Goal: Book appointment/travel/reservation

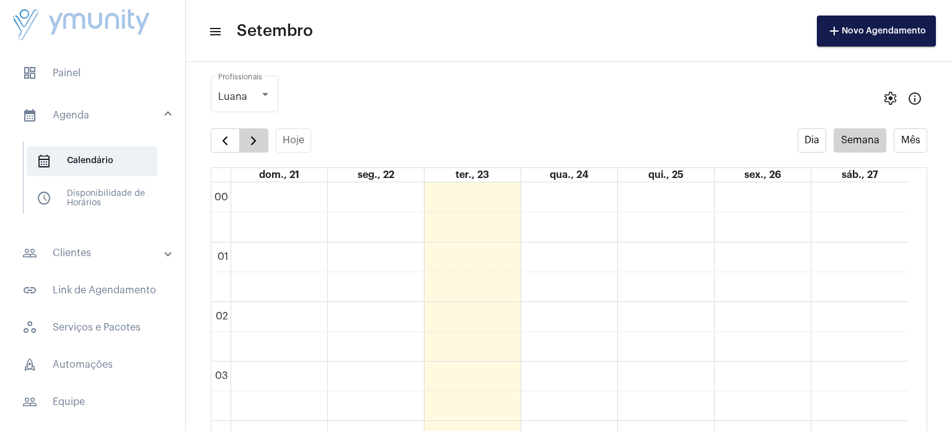
scroll to position [811, 0]
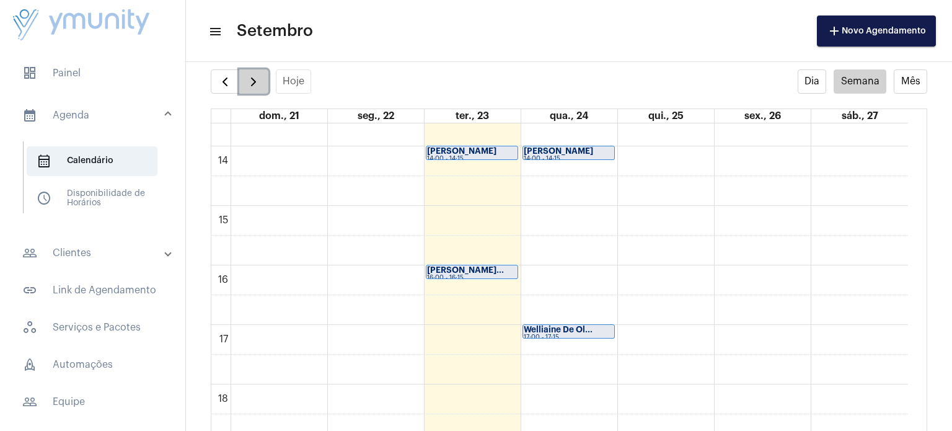
click at [255, 88] on span "button" at bounding box center [253, 81] width 15 height 15
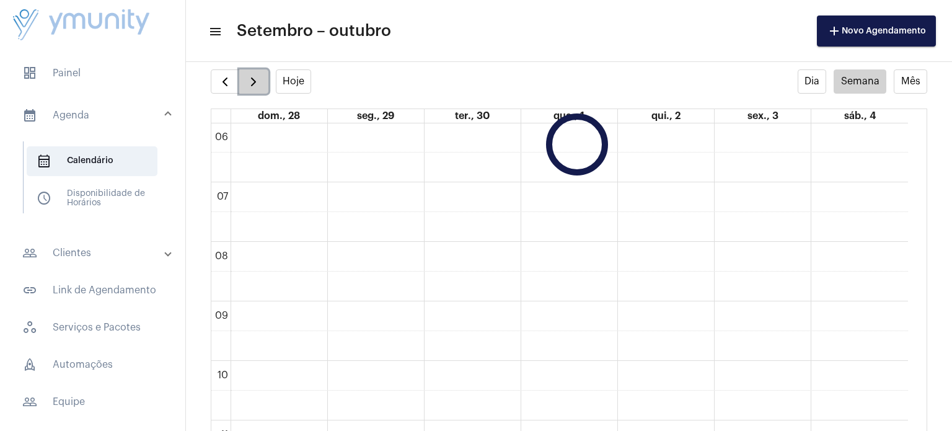
click at [255, 88] on span "button" at bounding box center [253, 81] width 15 height 15
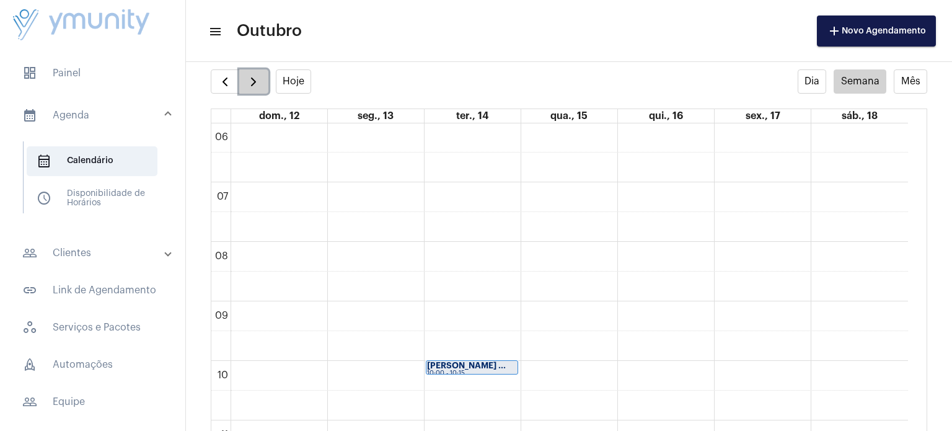
click at [255, 88] on span "button" at bounding box center [253, 81] width 15 height 15
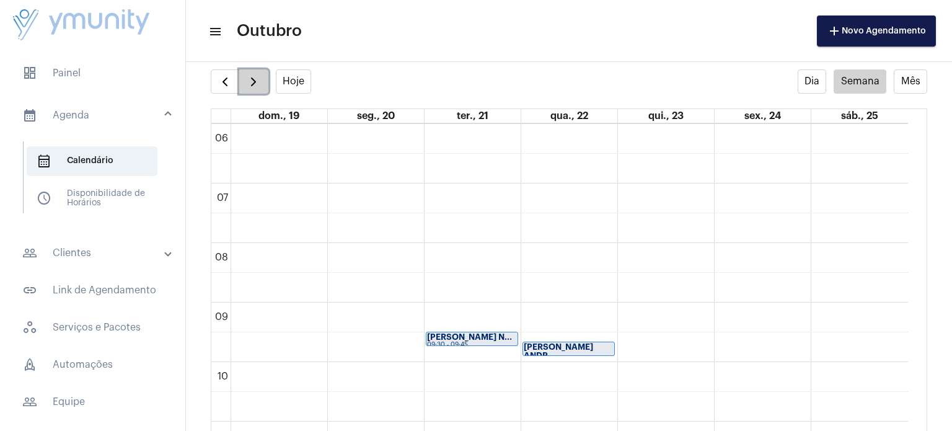
click at [255, 88] on span "button" at bounding box center [253, 81] width 15 height 15
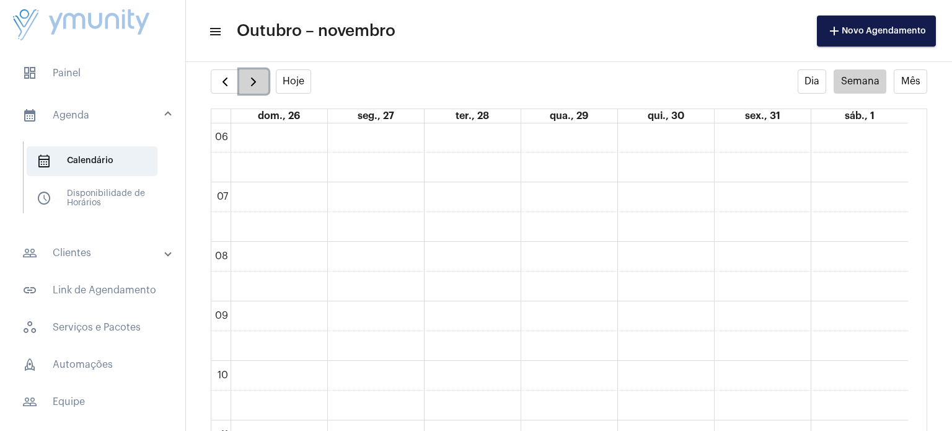
click at [255, 88] on span "button" at bounding box center [253, 81] width 15 height 15
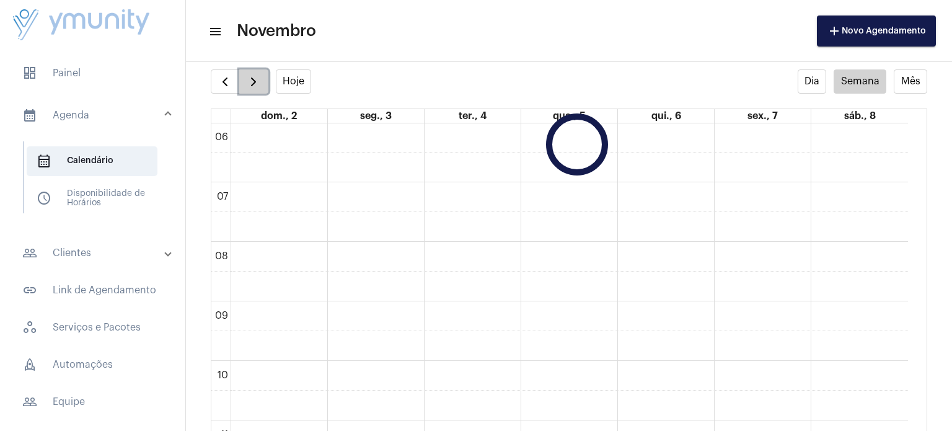
scroll to position [357, 0]
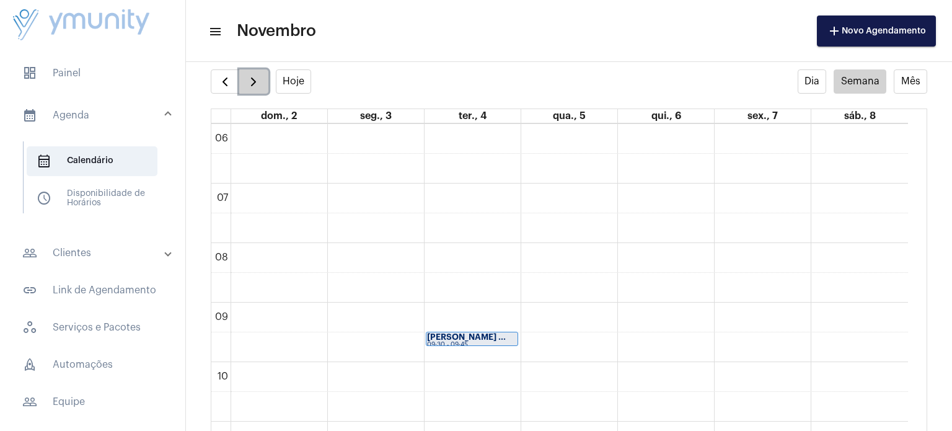
click at [255, 88] on span "button" at bounding box center [253, 81] width 15 height 15
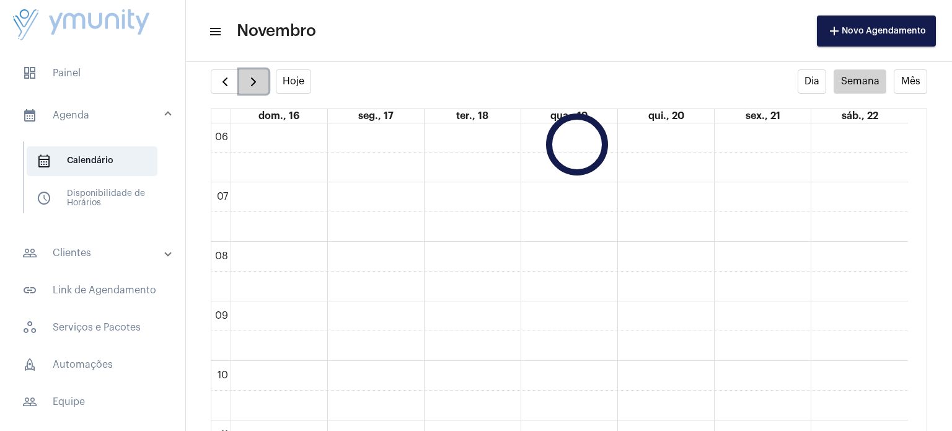
scroll to position [357, 0]
click at [255, 89] on button "button" at bounding box center [253, 81] width 29 height 25
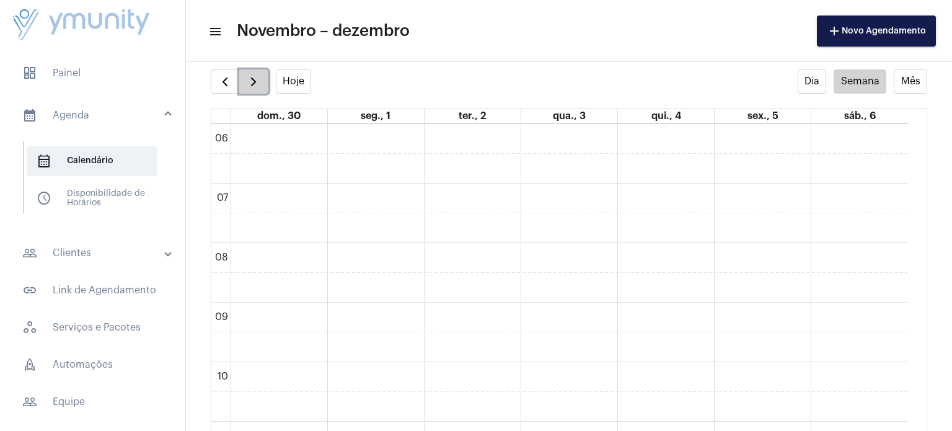
click at [255, 89] on button "button" at bounding box center [253, 81] width 29 height 25
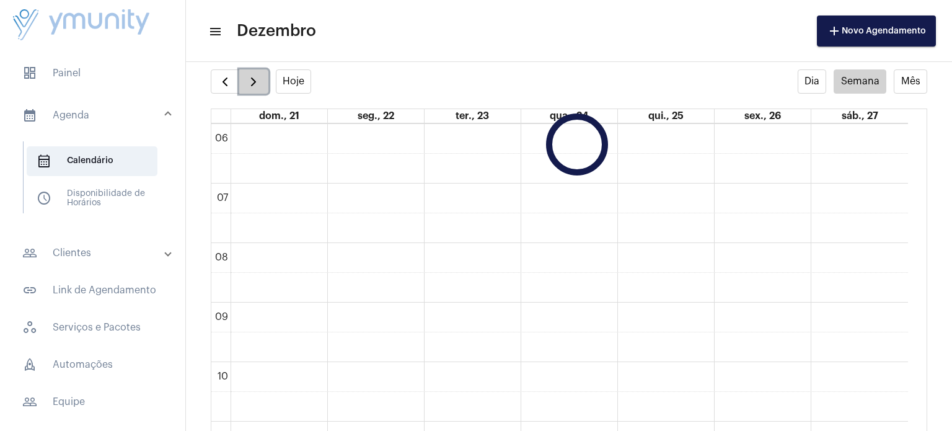
scroll to position [358, 0]
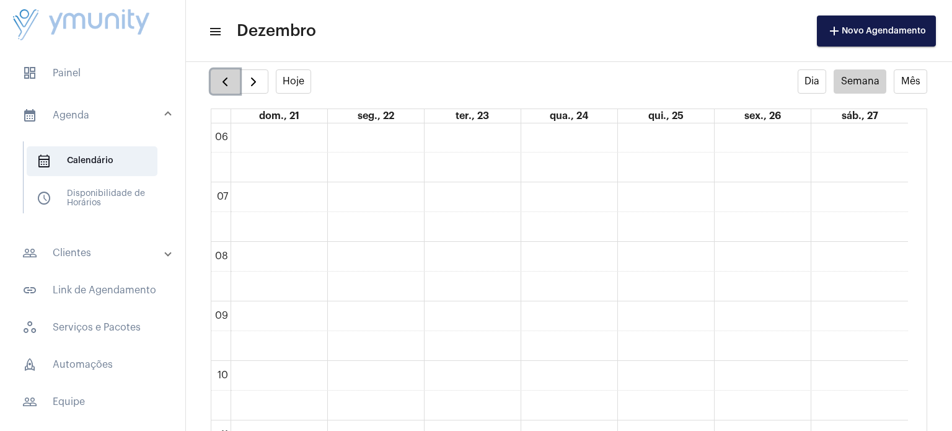
click at [221, 84] on span "button" at bounding box center [225, 81] width 15 height 15
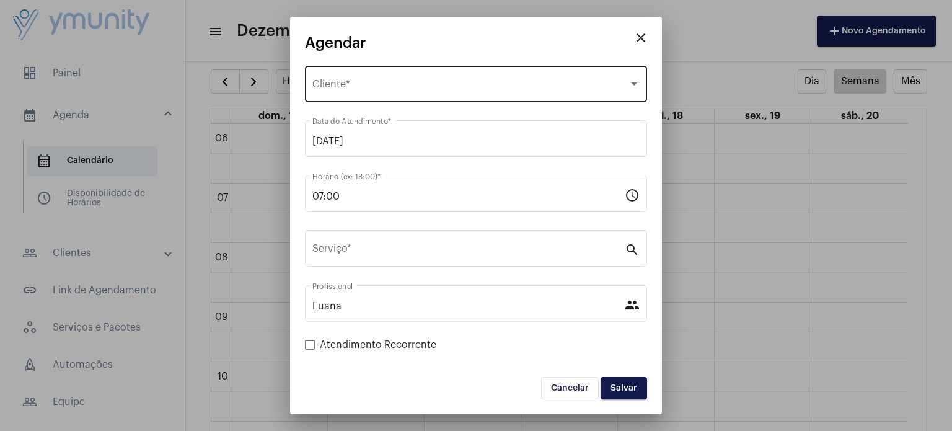
click at [442, 88] on div "Selecione o Cliente" at bounding box center [470, 86] width 316 height 11
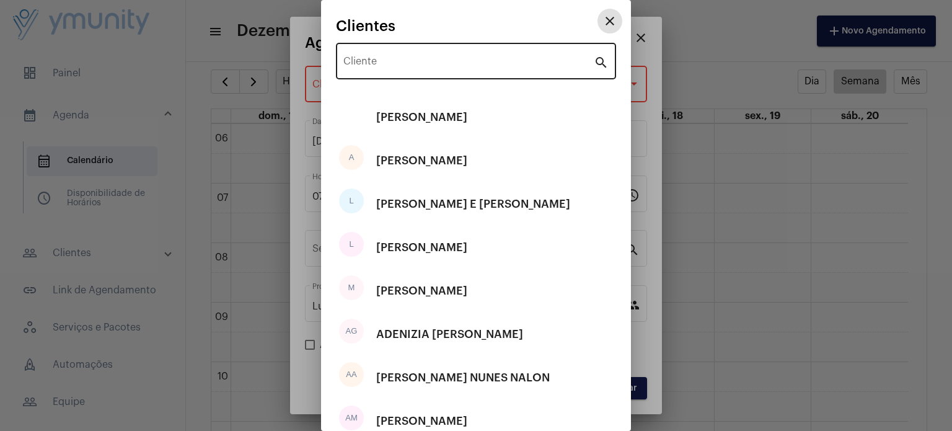
click at [421, 65] on input "Cliente" at bounding box center [468, 63] width 250 height 11
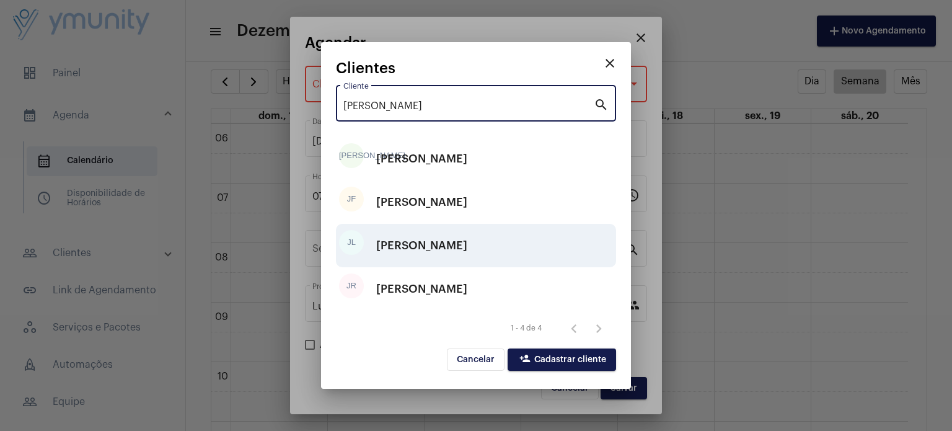
type input "[PERSON_NAME]"
click at [429, 242] on div "[PERSON_NAME]" at bounding box center [421, 245] width 91 height 37
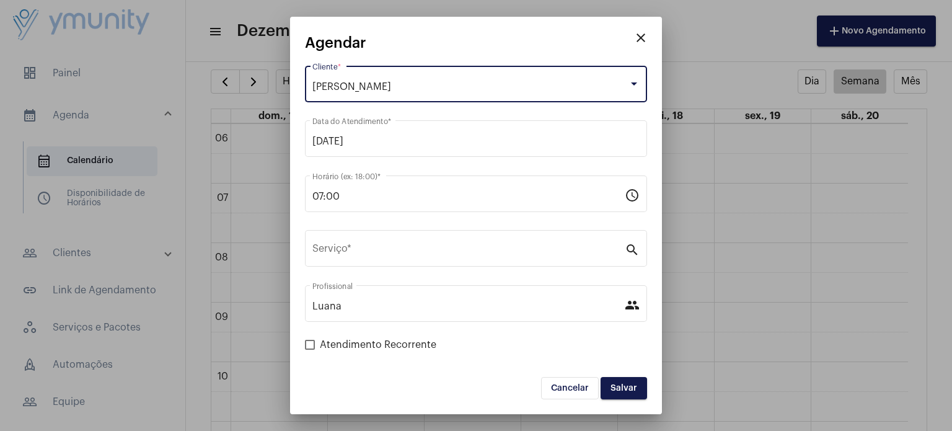
click at [459, 84] on div "[PERSON_NAME]" at bounding box center [470, 86] width 316 height 11
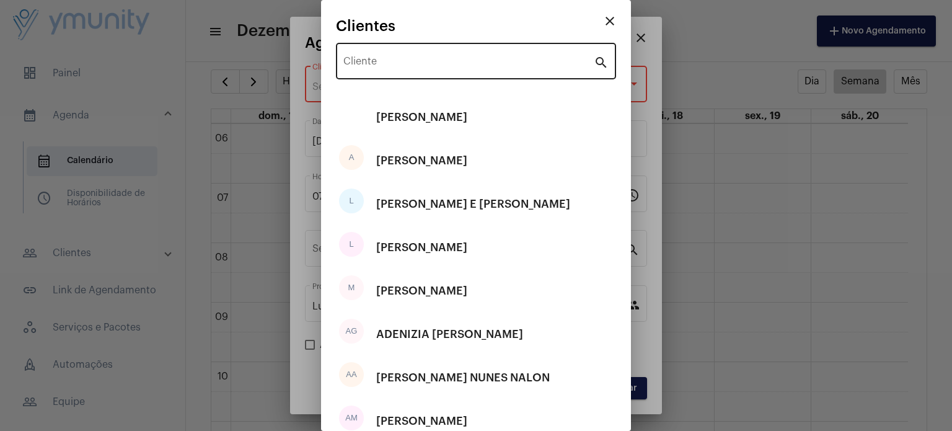
click at [459, 57] on div "Cliente" at bounding box center [468, 59] width 250 height 39
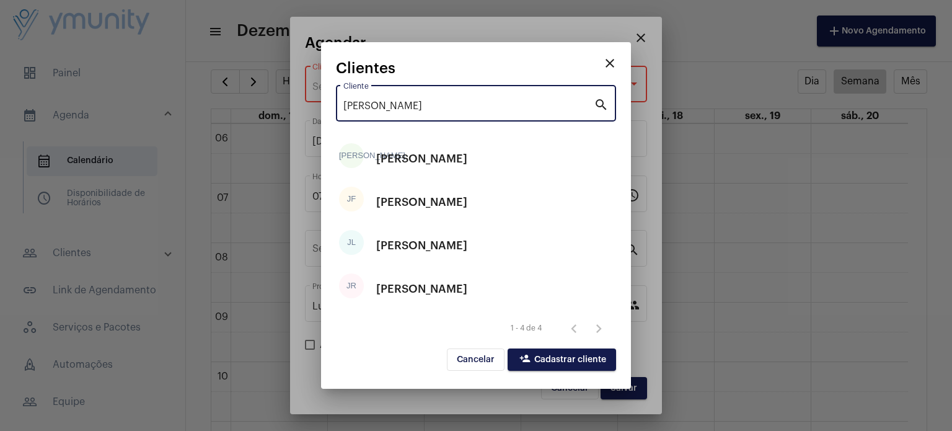
type input "[PERSON_NAME]"
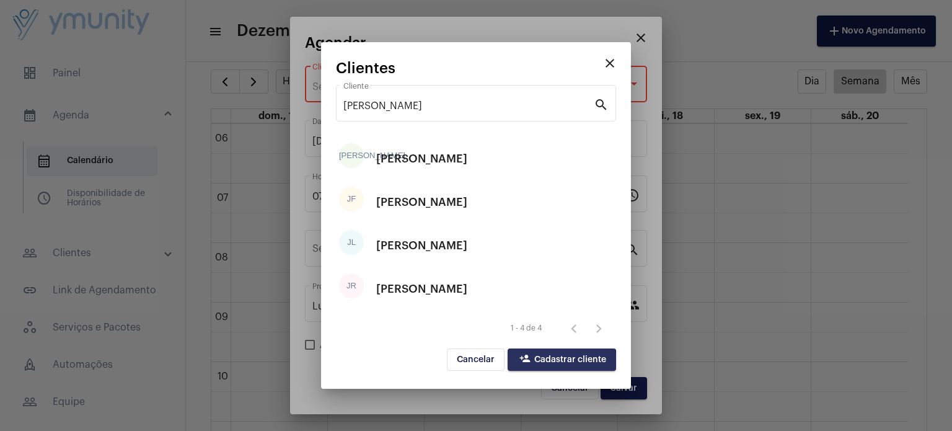
click at [552, 364] on span "person_add Cadastrar cliente" at bounding box center [562, 359] width 89 height 9
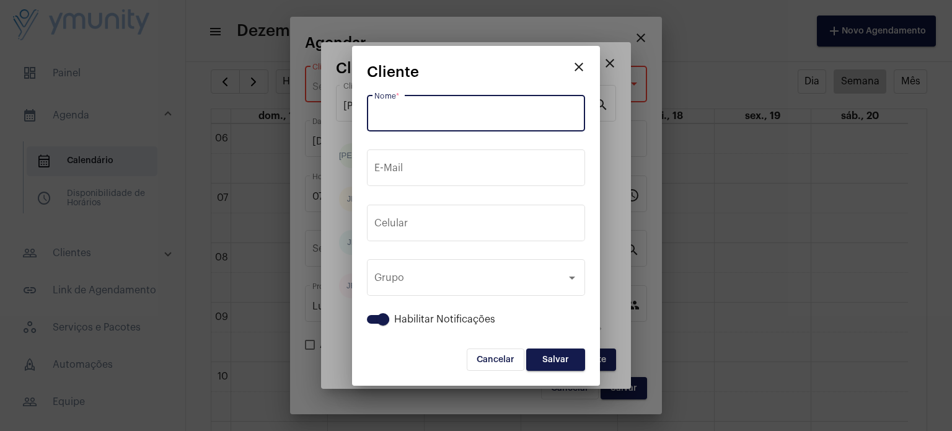
click at [401, 116] on input "Nome *" at bounding box center [475, 115] width 203 height 11
paste input "Converso com [PERSON_NAME] ( irmã) informa que paciente realizou a aplicação di…"
type input "C"
type input "J"
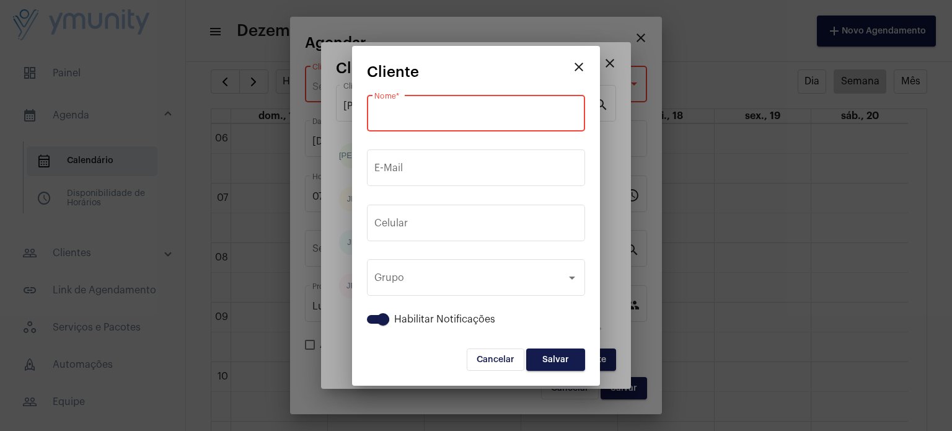
paste input "[PERSON_NAME]"
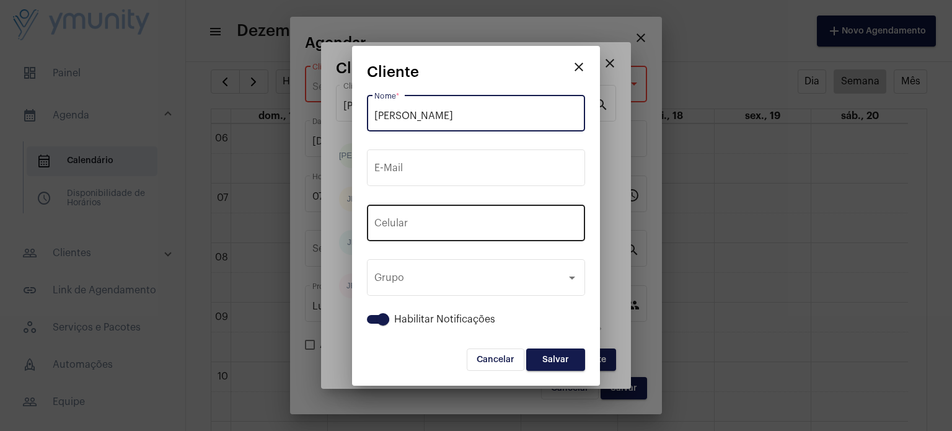
type input "[PERSON_NAME]"
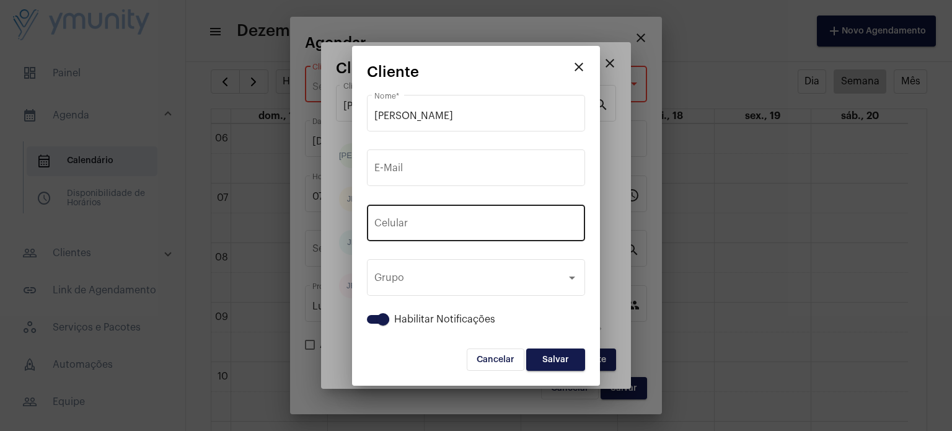
click at [511, 219] on div "+55 Celular" at bounding box center [475, 221] width 203 height 39
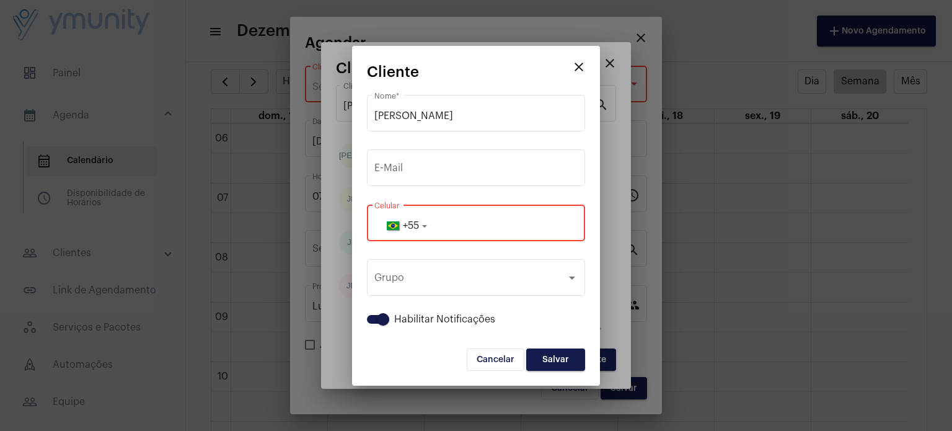
paste input "3398686543"
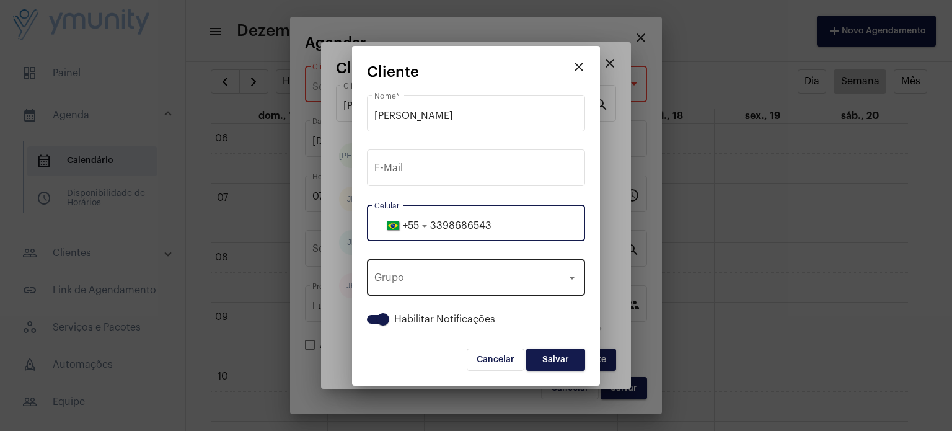
type input "3398686543"
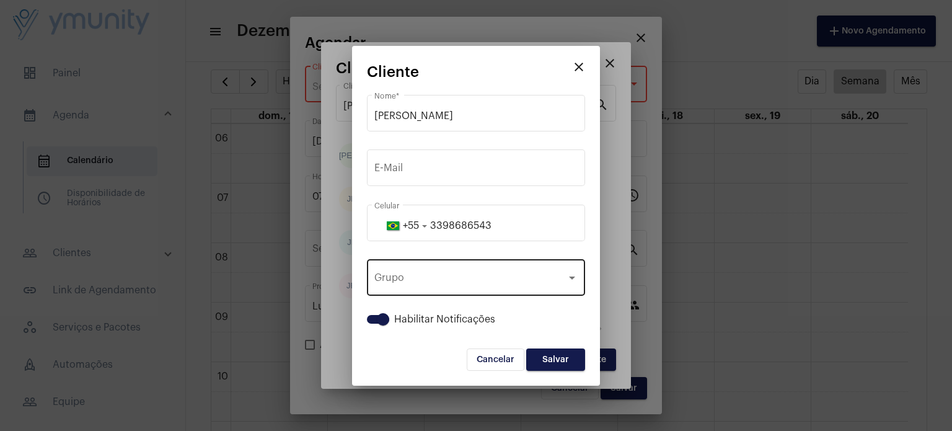
click at [557, 287] on div "Grupo Grupo" at bounding box center [475, 276] width 203 height 39
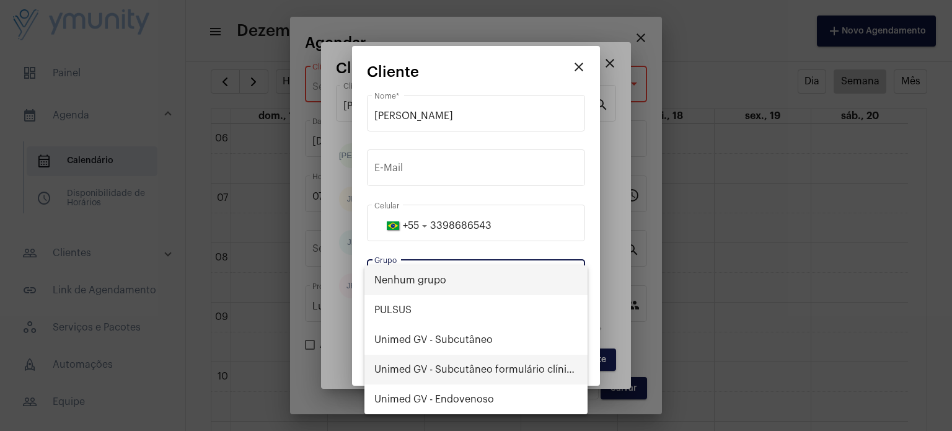
click at [495, 358] on span "Unimed GV - Subcutâneo formulário clínico" at bounding box center [475, 370] width 203 height 30
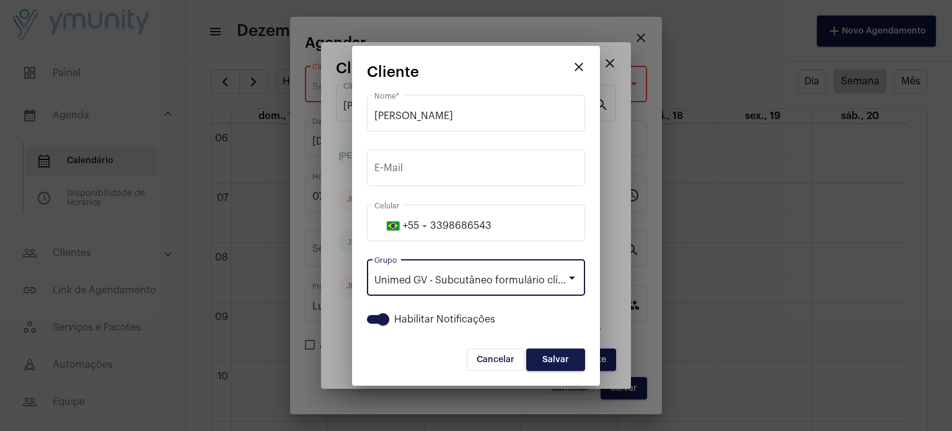
click at [561, 352] on button "Salvar" at bounding box center [555, 359] width 59 height 22
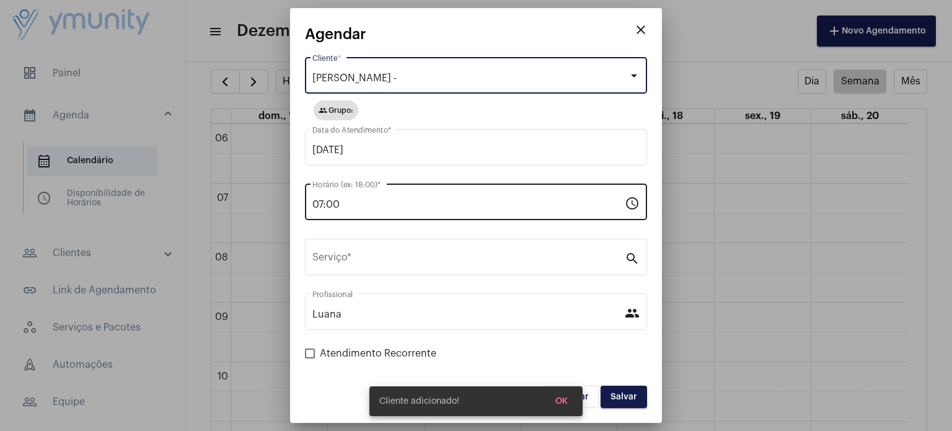
click at [392, 200] on input "07:00" at bounding box center [468, 204] width 312 height 11
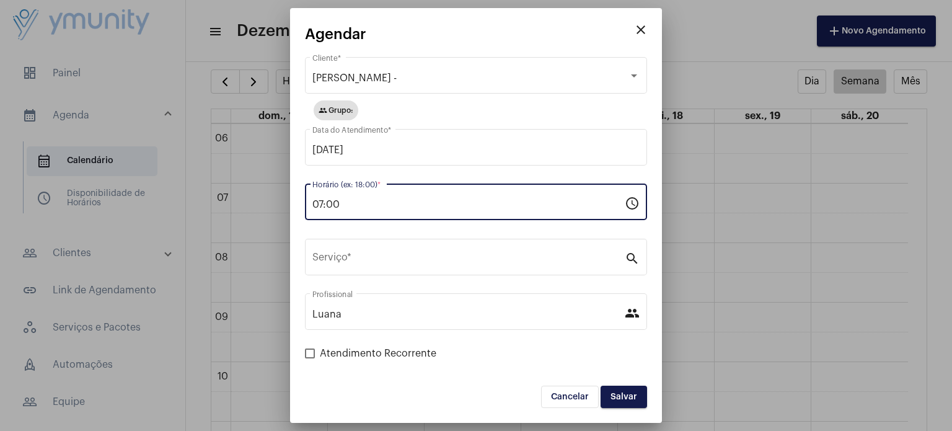
drag, startPoint x: 281, startPoint y: 205, endPoint x: 240, endPoint y: 206, distance: 40.9
click at [240, 206] on div "close Agendar [PERSON_NAME] * group Grupo: [DATE] Data do Atendimento * 07:00 H…" at bounding box center [476, 215] width 952 height 431
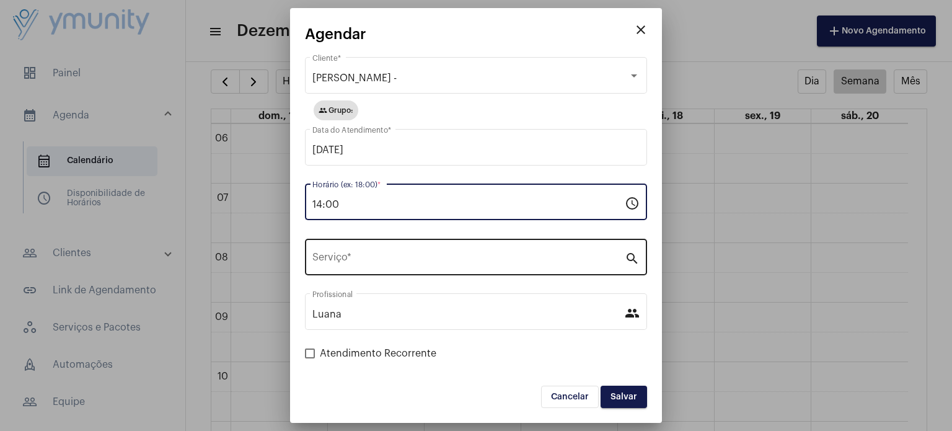
type input "14:00"
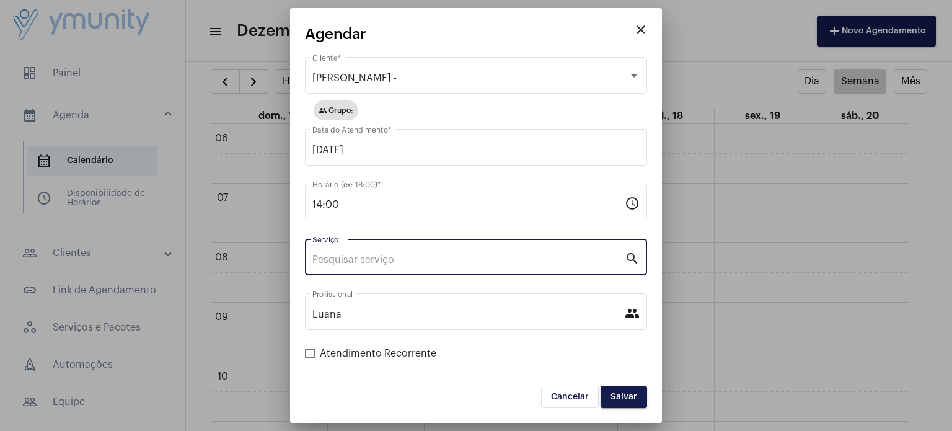
click at [416, 260] on input "Serviço *" at bounding box center [468, 259] width 312 height 11
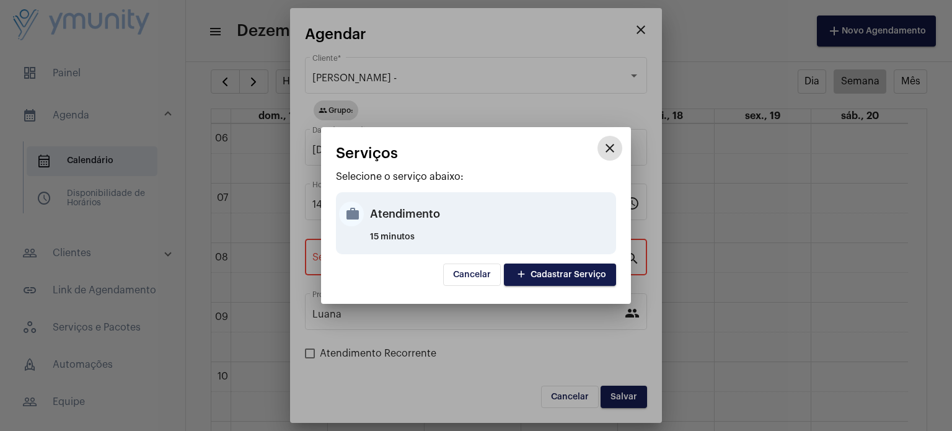
click at [370, 216] on div "Atendimento" at bounding box center [491, 213] width 243 height 37
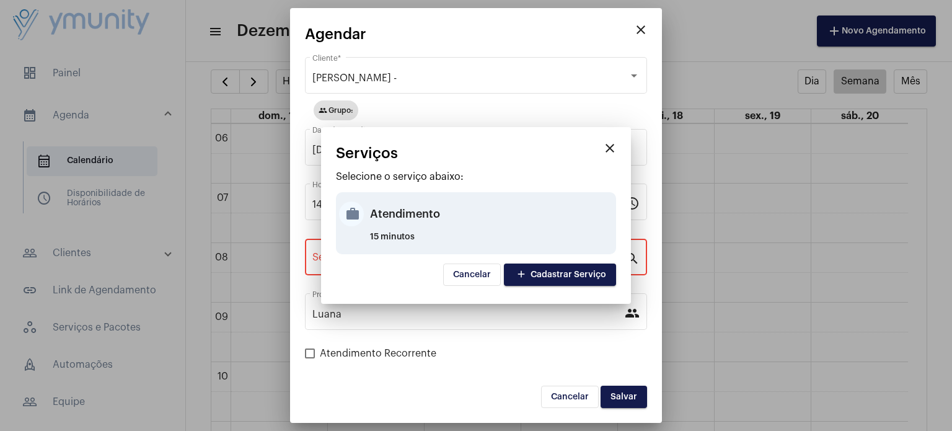
type input "Atendimento"
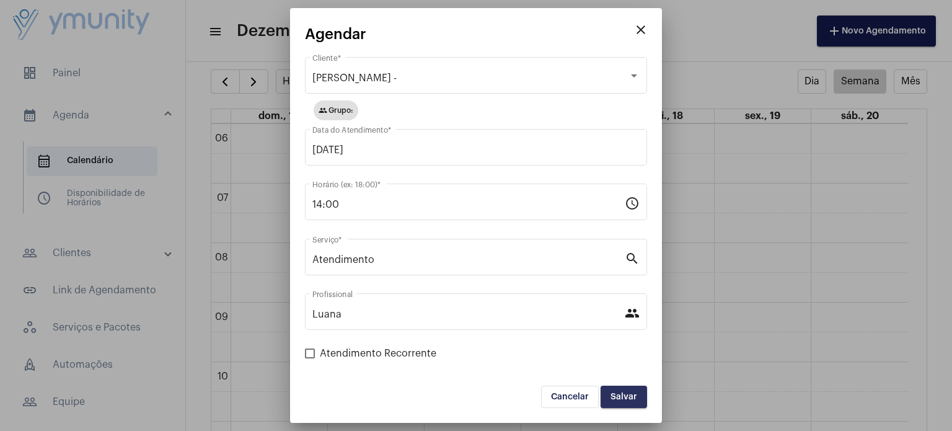
click at [615, 397] on span "Salvar" at bounding box center [623, 396] width 27 height 9
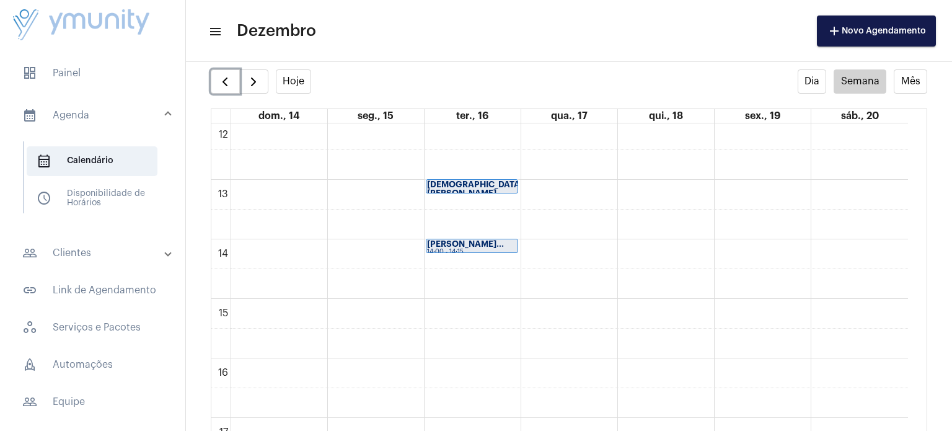
scroll to position [723, 0]
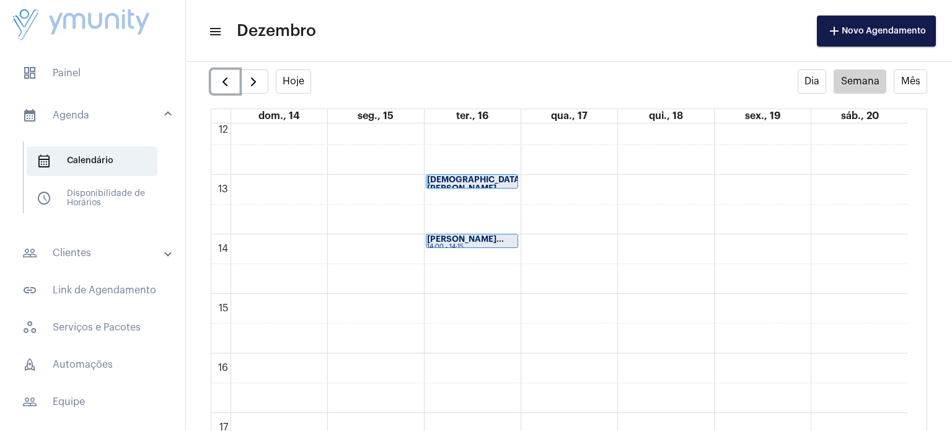
click at [502, 235] on div "[PERSON_NAME]..." at bounding box center [472, 239] width 90 height 9
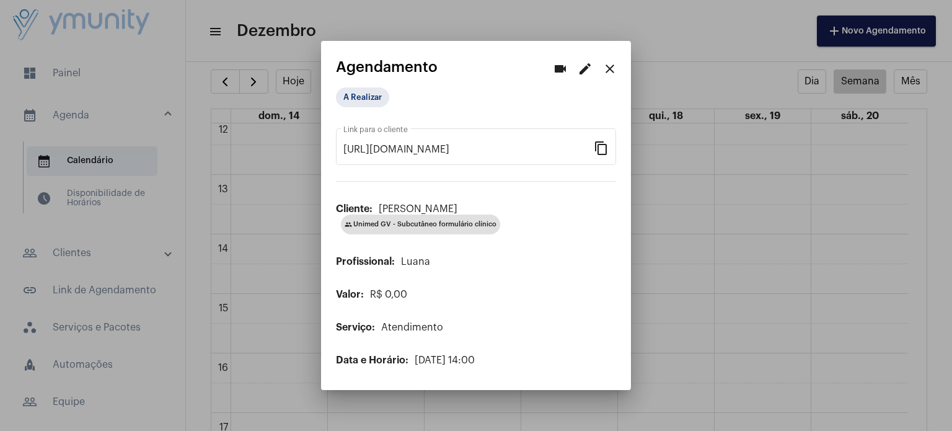
click at [611, 66] on mat-icon "close" at bounding box center [609, 68] width 15 height 15
